Goal: Task Accomplishment & Management: Complete application form

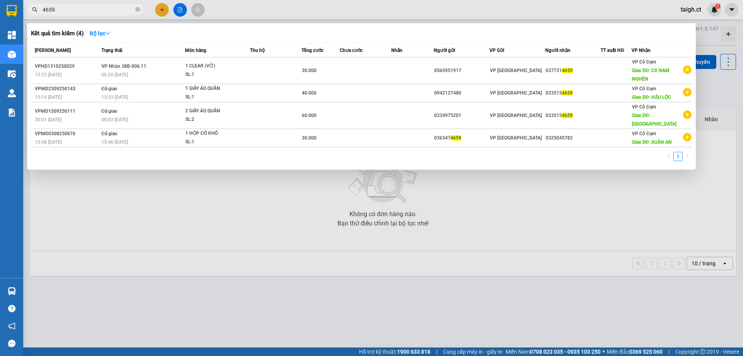
click at [137, 8] on icon "close-circle" at bounding box center [137, 9] width 5 height 5
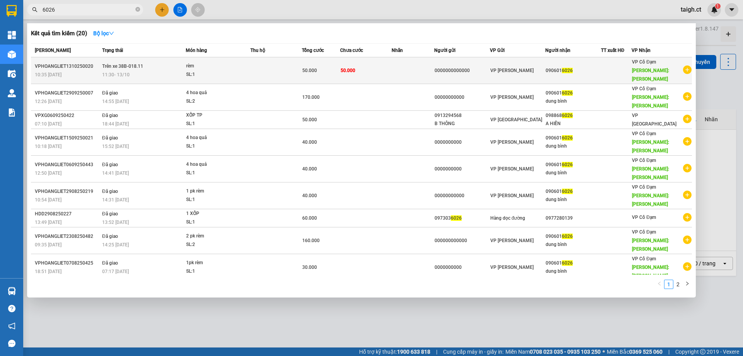
type input "6026"
click at [128, 63] on span "Trên xe 38B-018.11" at bounding box center [122, 65] width 41 height 5
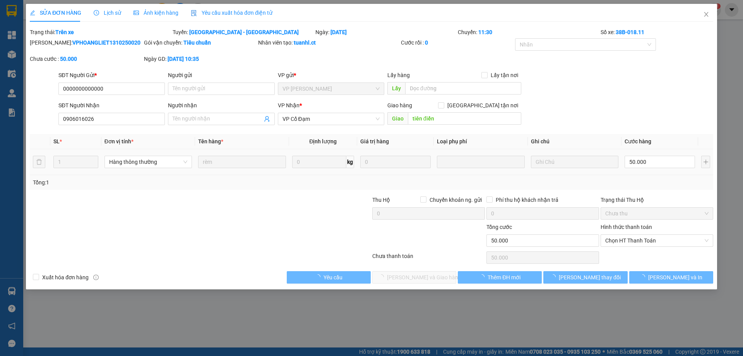
type input "0000000000000"
type input "0906016026"
type input "tiên điền"
type input "0"
type input "50.000"
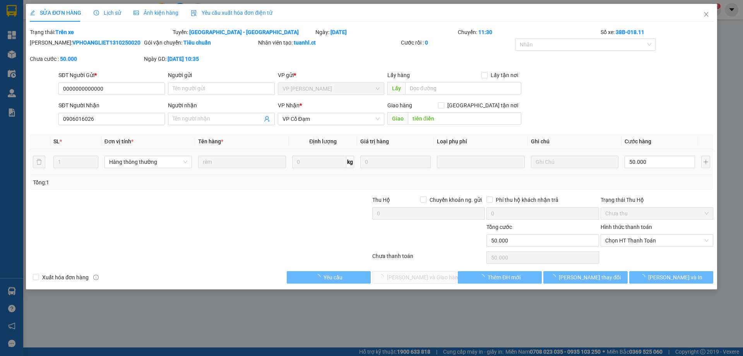
type input "50.000"
click at [645, 156] on input "50.000" at bounding box center [660, 162] width 70 height 12
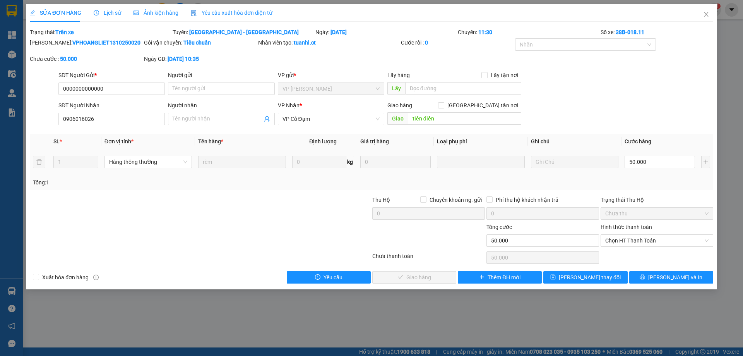
type input "4"
type input "40"
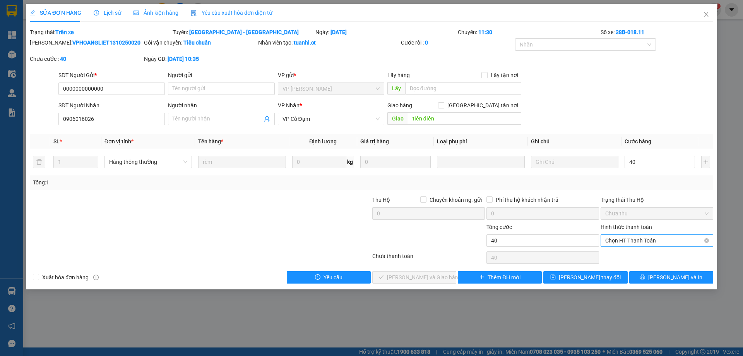
click at [623, 237] on span "Chọn HT Thanh Toán" at bounding box center [656, 241] width 103 height 12
type input "40"
type input "40.000"
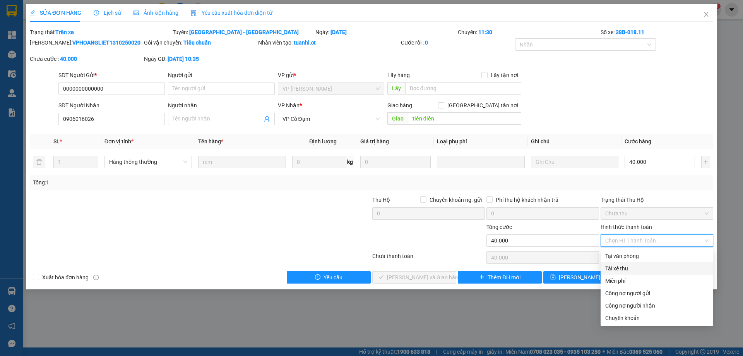
click at [622, 268] on div "Tài xế thu" at bounding box center [656, 268] width 103 height 9
type input "0"
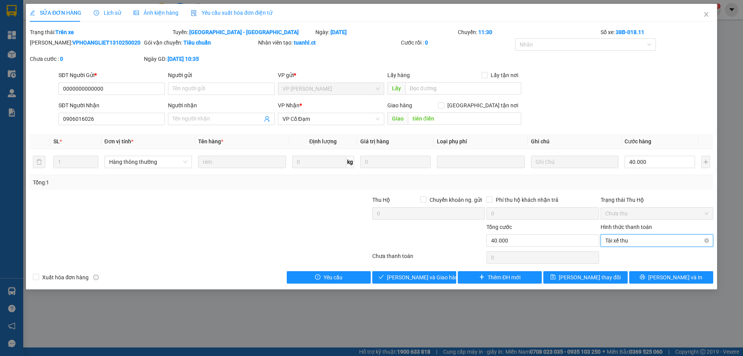
click at [622, 242] on span "Tài xế thu" at bounding box center [656, 241] width 103 height 12
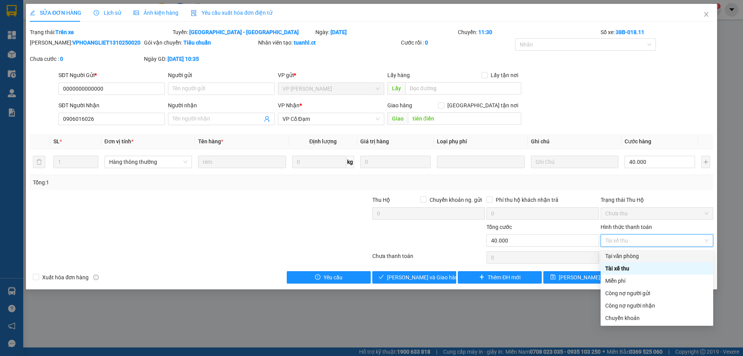
click at [601, 260] on div "Tại văn phòng" at bounding box center [657, 256] width 113 height 12
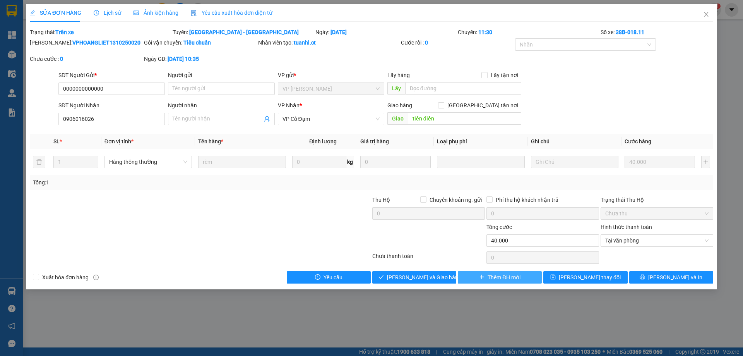
drag, startPoint x: 474, startPoint y: 273, endPoint x: 449, endPoint y: 295, distance: 33.7
click at [449, 295] on div "SỬA ĐƠN HÀNG Lịch sử Ảnh kiện hàng Yêu cầu xuất hóa đơn điện tử Total Paid Fee …" at bounding box center [371, 178] width 743 height 356
click at [441, 275] on button "[PERSON_NAME] và Giao hàng" at bounding box center [414, 277] width 84 height 12
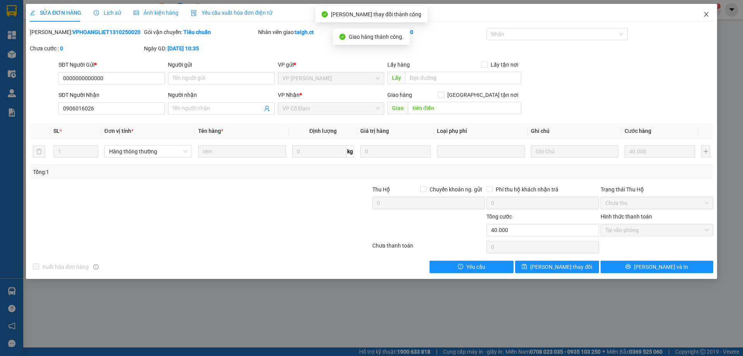
click at [705, 12] on icon "close" at bounding box center [706, 14] width 6 height 6
